Goal: Communication & Community: Answer question/provide support

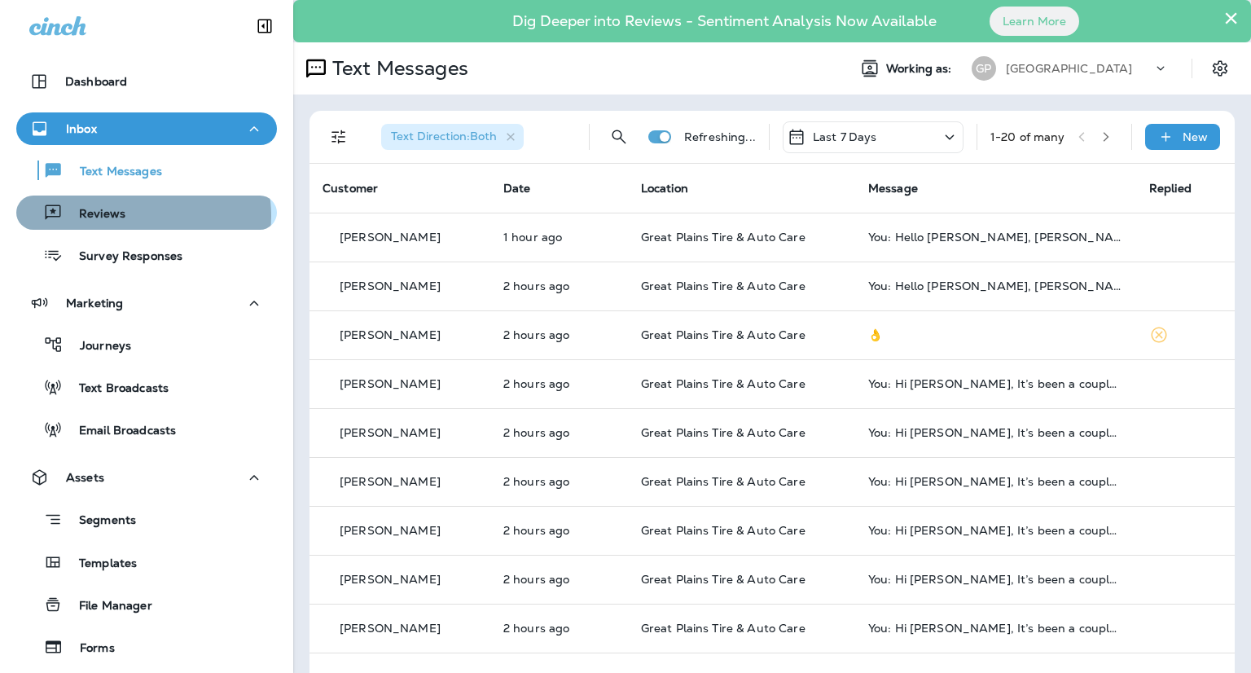
click at [136, 216] on div "Reviews" at bounding box center [147, 212] width 248 height 24
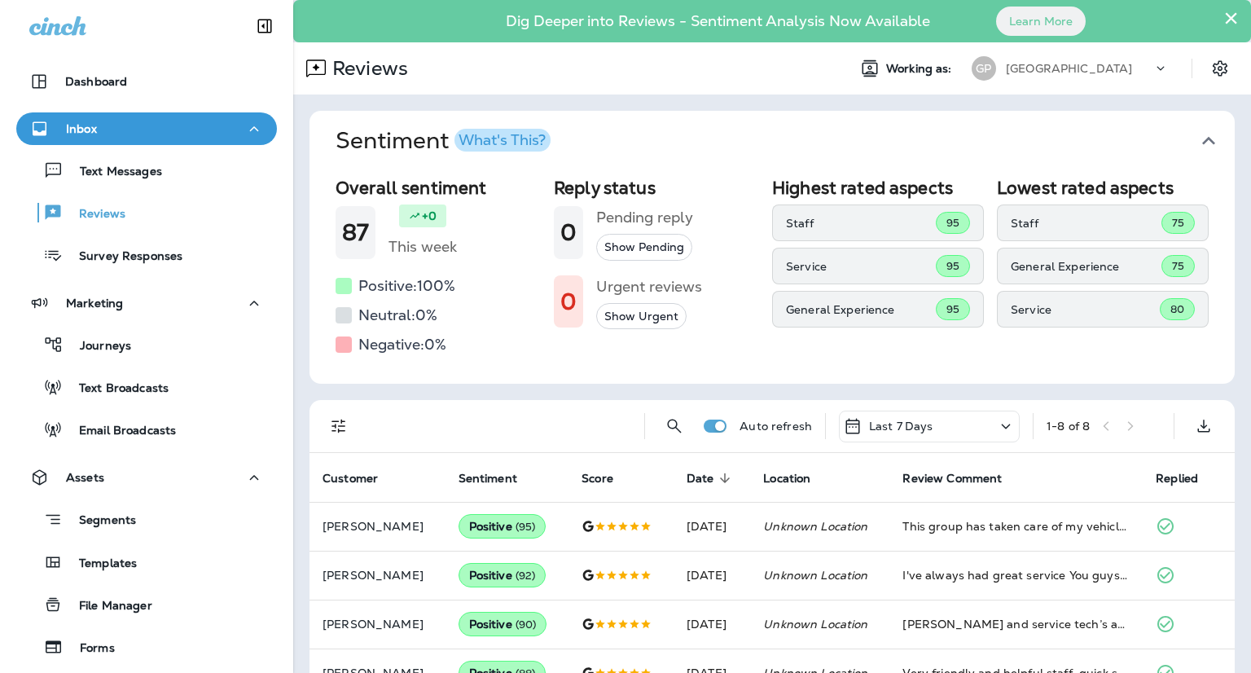
scroll to position [163, 0]
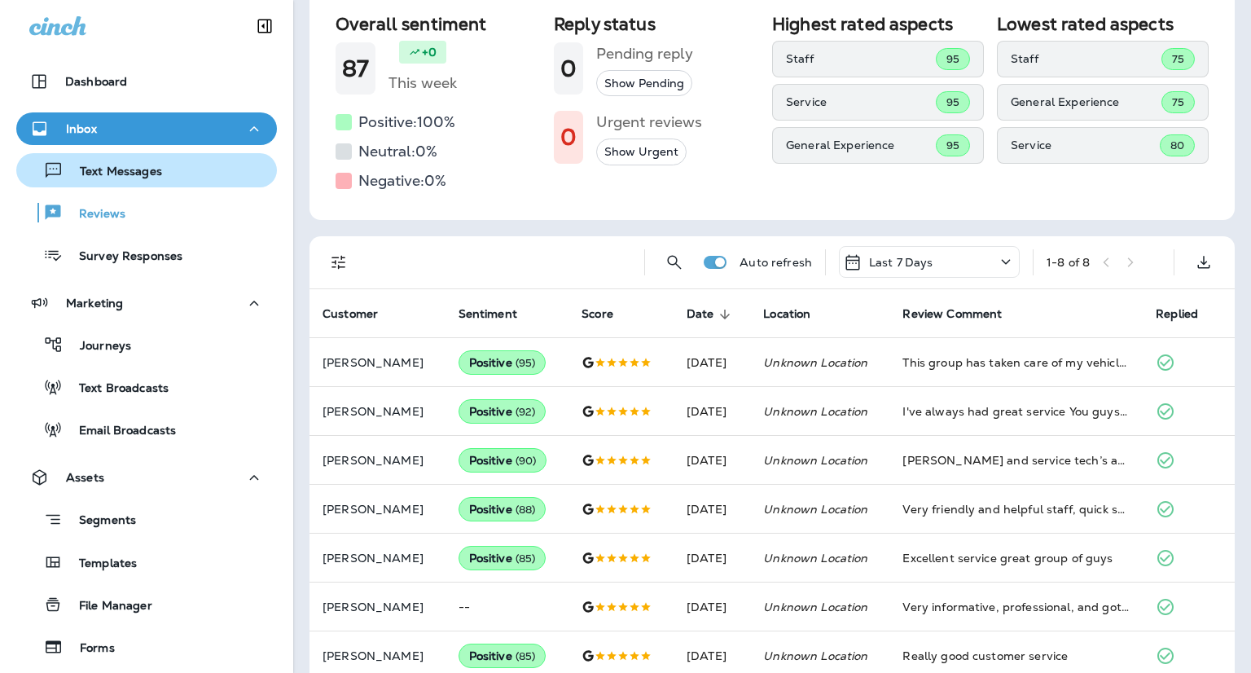
click at [174, 173] on div "Text Messages" at bounding box center [147, 170] width 248 height 24
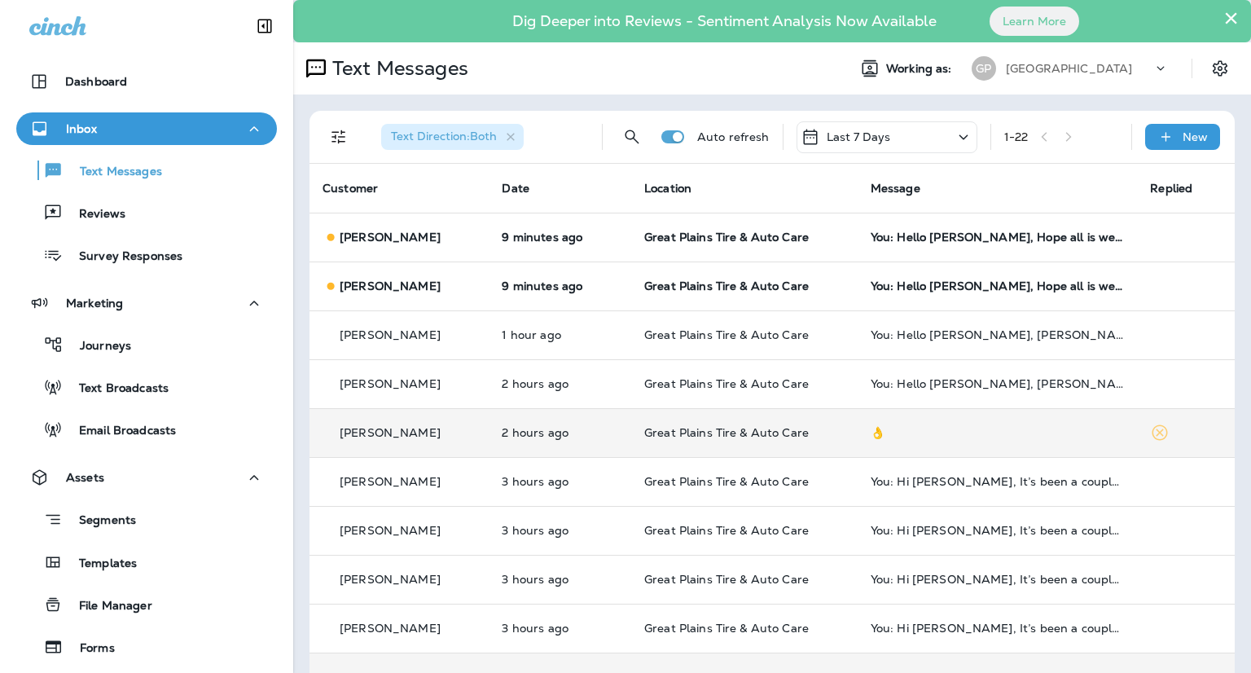
click at [1029, 435] on div "👌" at bounding box center [997, 432] width 254 height 13
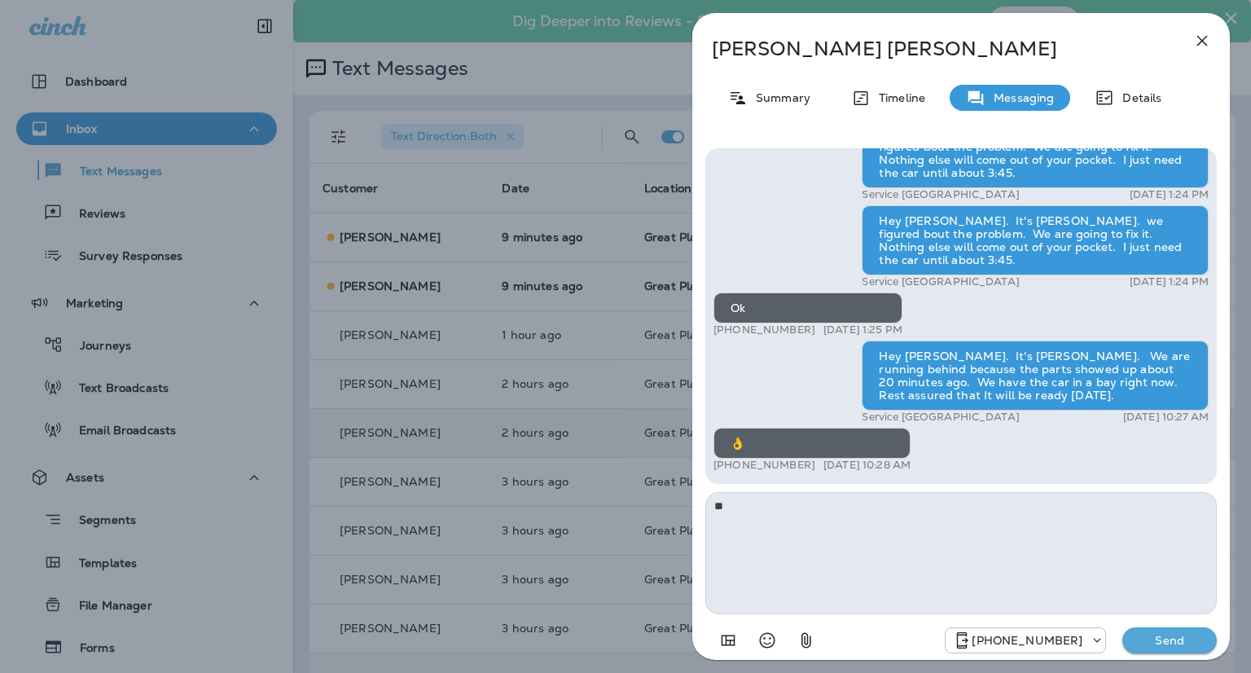
type textarea "*"
type textarea "**********"
click at [1182, 642] on p "Send" at bounding box center [1169, 640] width 68 height 15
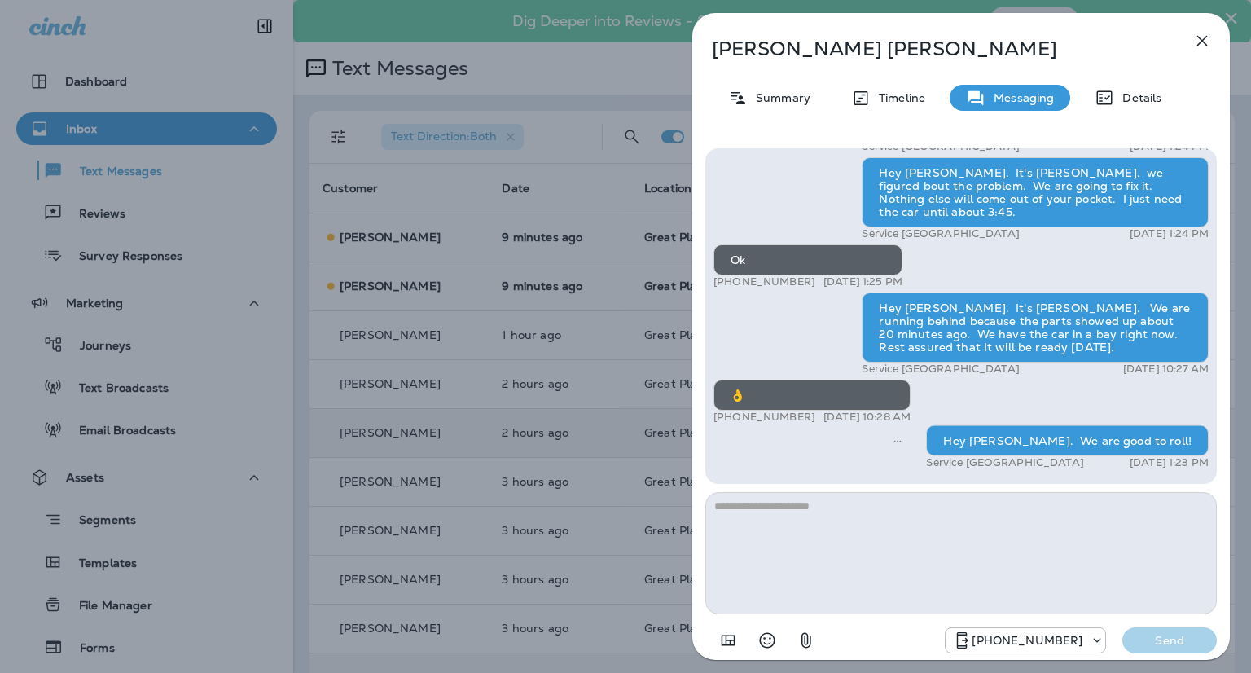
click at [139, 213] on div "[PERSON_NAME] Summary Timeline Messaging Details Hey [PERSON_NAME], [PERSON_NAM…" at bounding box center [625, 336] width 1251 height 673
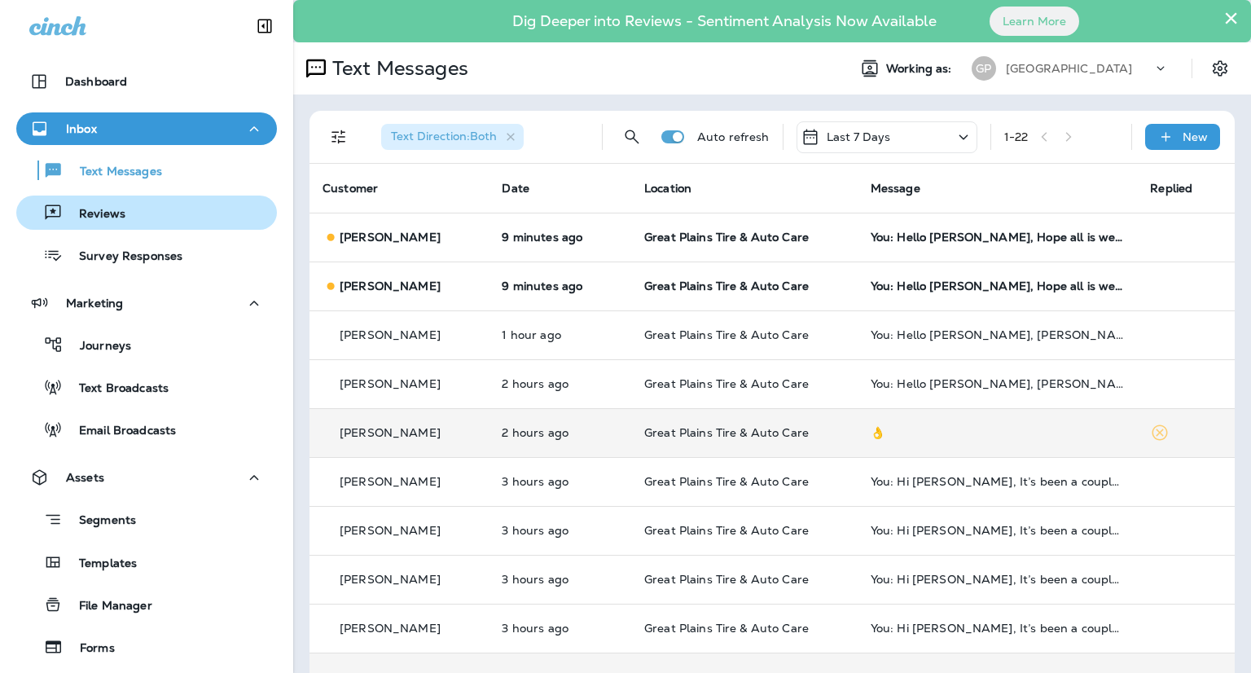
click at [107, 208] on p "Reviews" at bounding box center [94, 214] width 63 height 15
